Goal: Task Accomplishment & Management: Manage account settings

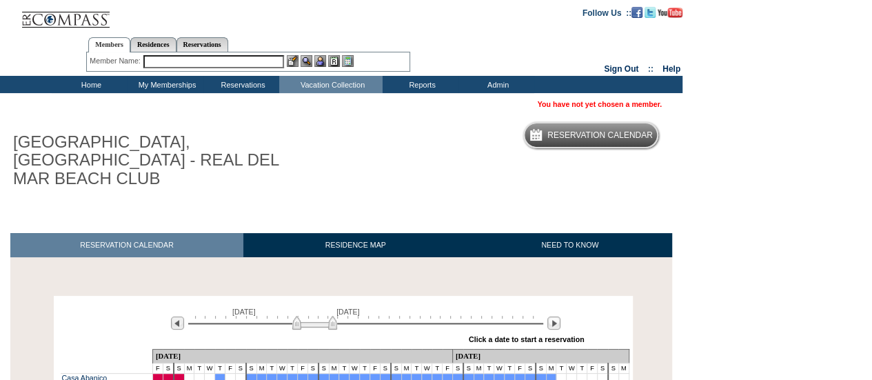
scroll to position [170, 0]
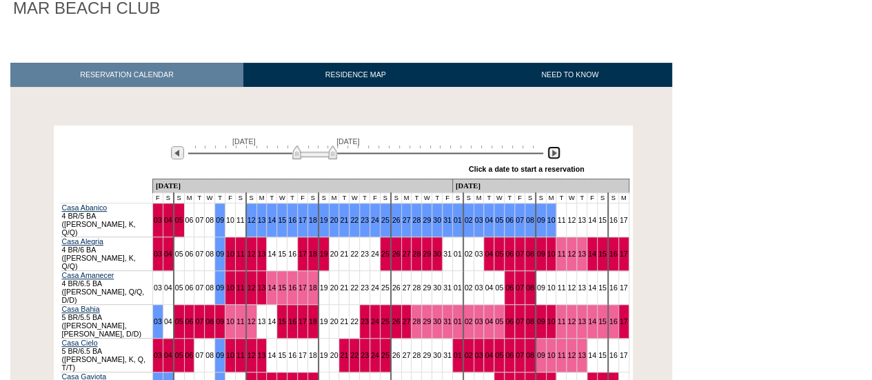
click at [557, 146] on img at bounding box center [553, 152] width 13 height 13
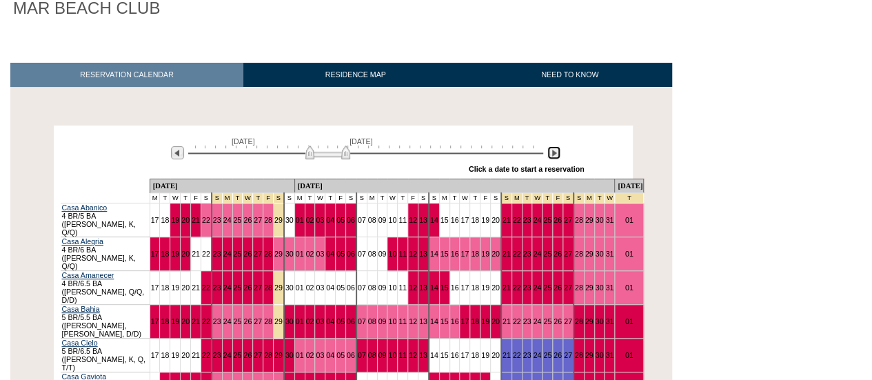
click at [557, 146] on img at bounding box center [553, 152] width 13 height 13
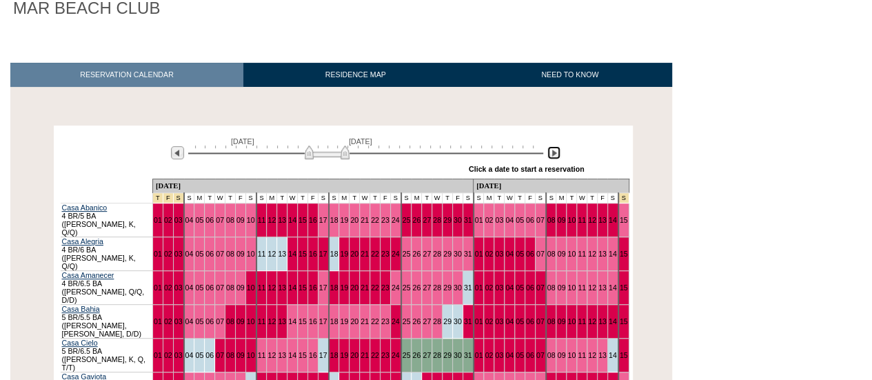
drag, startPoint x: 347, startPoint y: 137, endPoint x: 334, endPoint y: 136, distance: 13.9
click at [334, 145] on img at bounding box center [327, 152] width 45 height 14
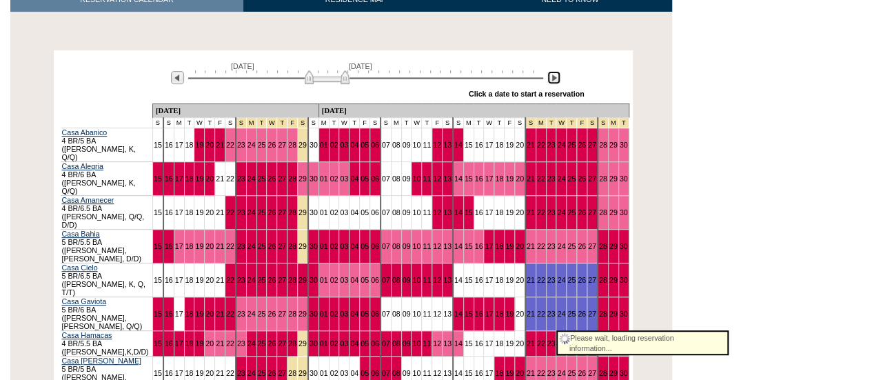
scroll to position [0, 0]
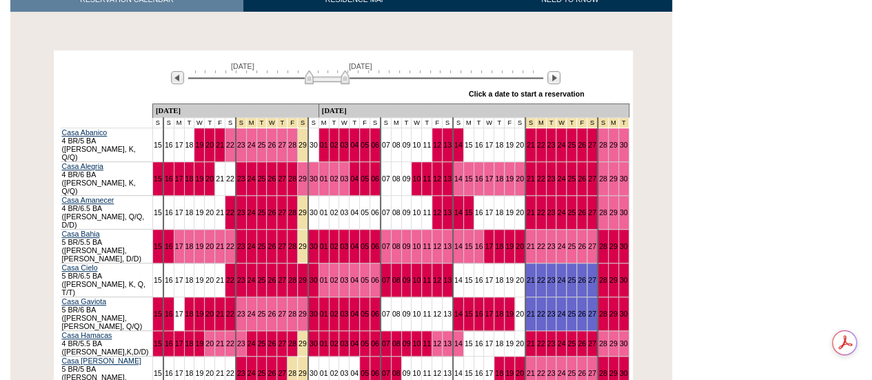
click at [238, 104] on td "[DATE]" at bounding box center [235, 111] width 166 height 14
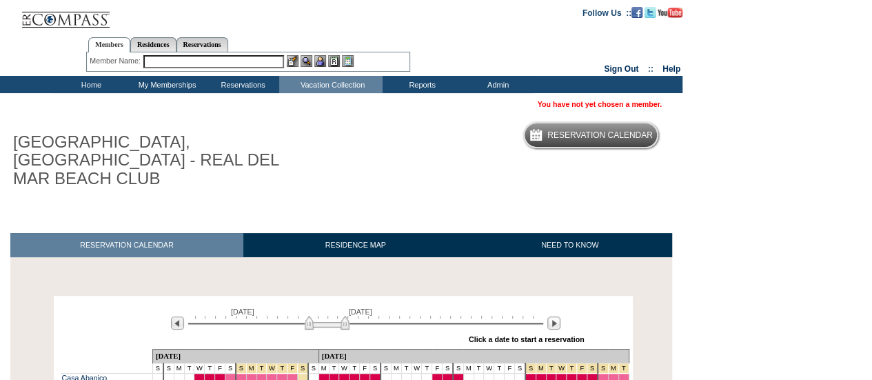
click at [183, 60] on input "text" at bounding box center [213, 61] width 141 height 13
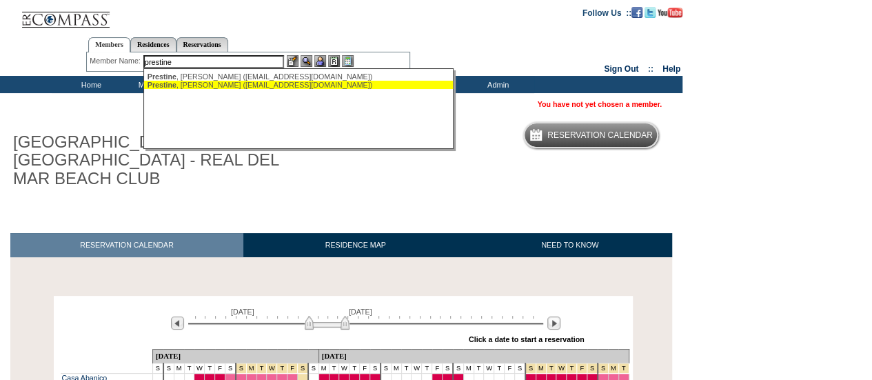
click at [192, 84] on div "[PERSON_NAME] ([EMAIL_ADDRESS][DOMAIN_NAME])" at bounding box center [298, 85] width 303 height 8
type input "[PERSON_NAME] ([EMAIL_ADDRESS][DOMAIN_NAME])"
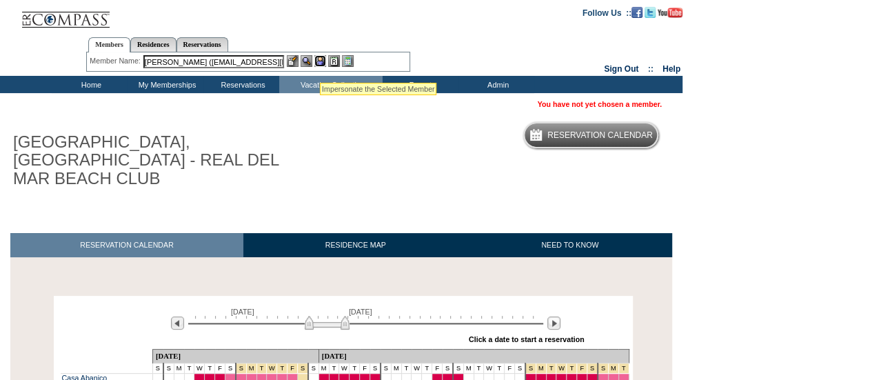
click at [320, 65] on img at bounding box center [320, 61] width 12 height 12
click at [306, 59] on img at bounding box center [306, 61] width 12 height 12
